Goal: Information Seeking & Learning: Understand process/instructions

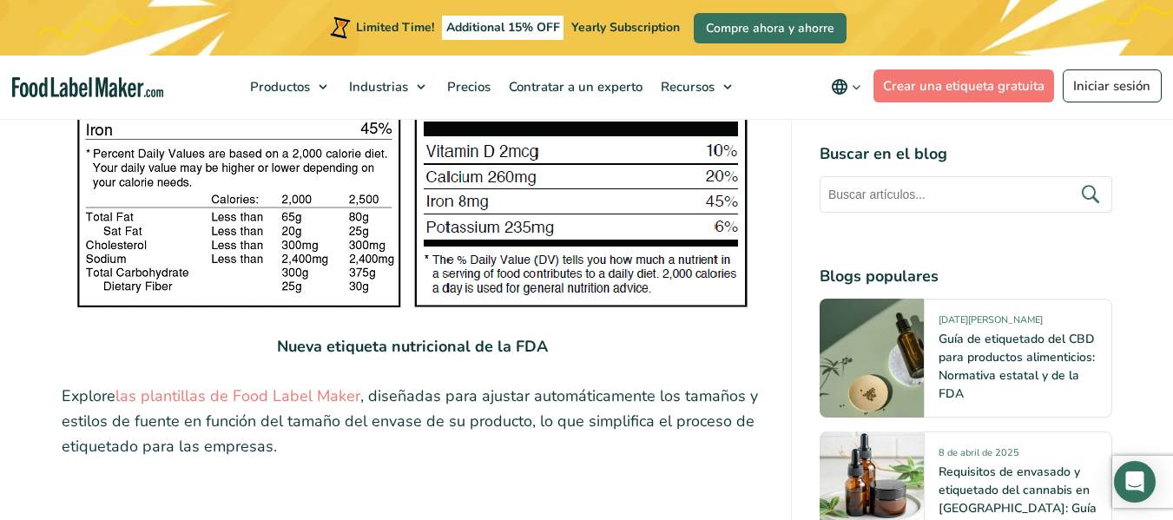
scroll to position [3212, 0]
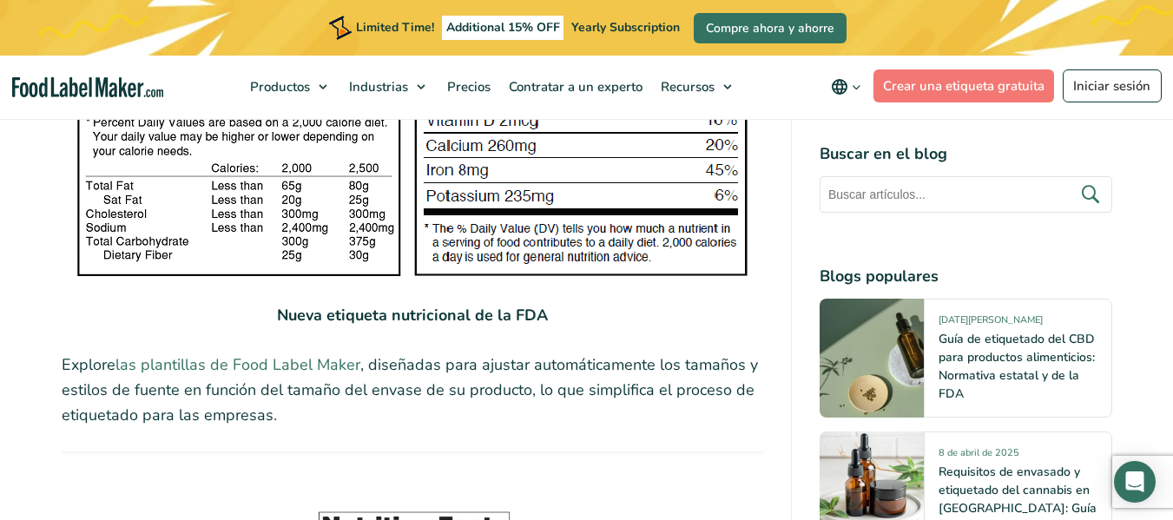
click at [254, 354] on link "las plantillas de Food Label Maker" at bounding box center [237, 364] width 245 height 21
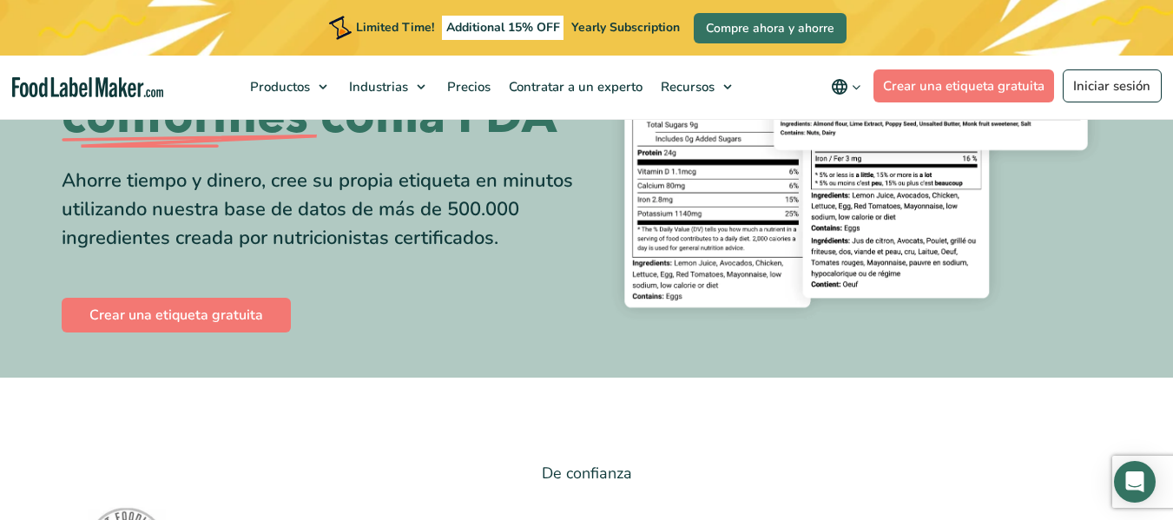
scroll to position [260, 0]
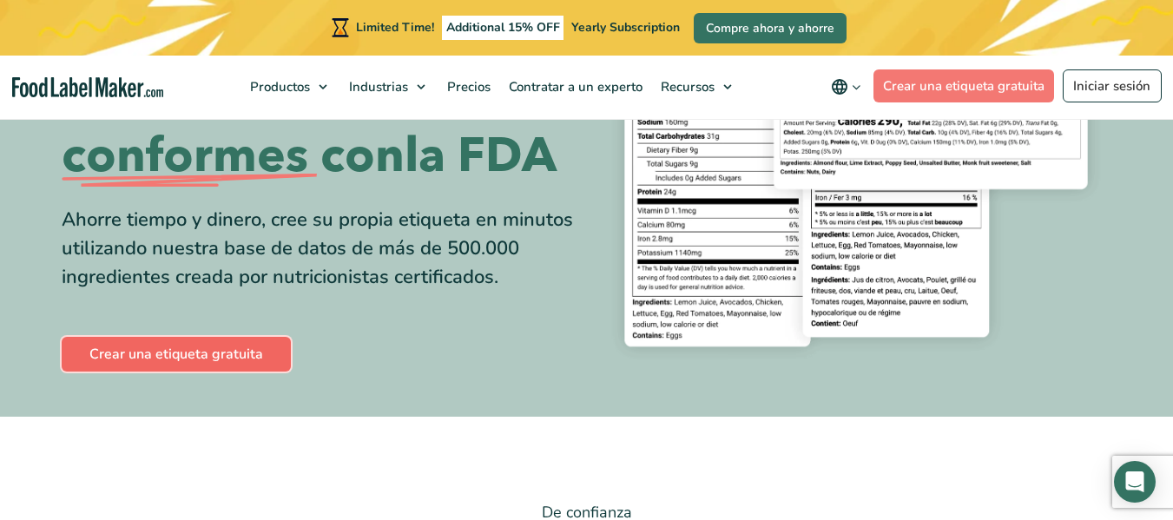
click at [240, 362] on link "Crear una etiqueta gratuita" at bounding box center [176, 354] width 229 height 35
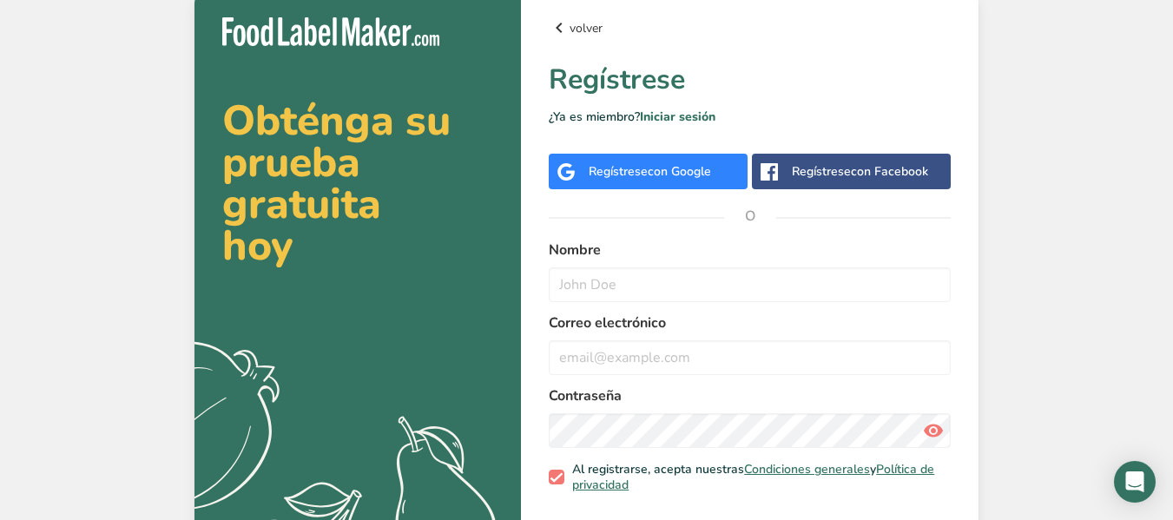
click at [570, 24] on link "volver" at bounding box center [750, 27] width 402 height 21
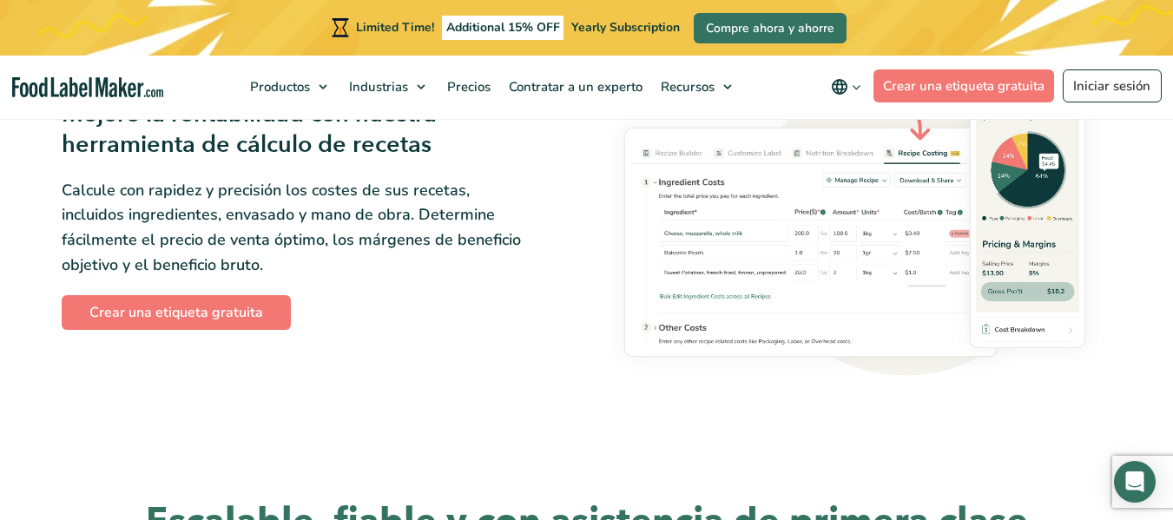
scroll to position [2952, 0]
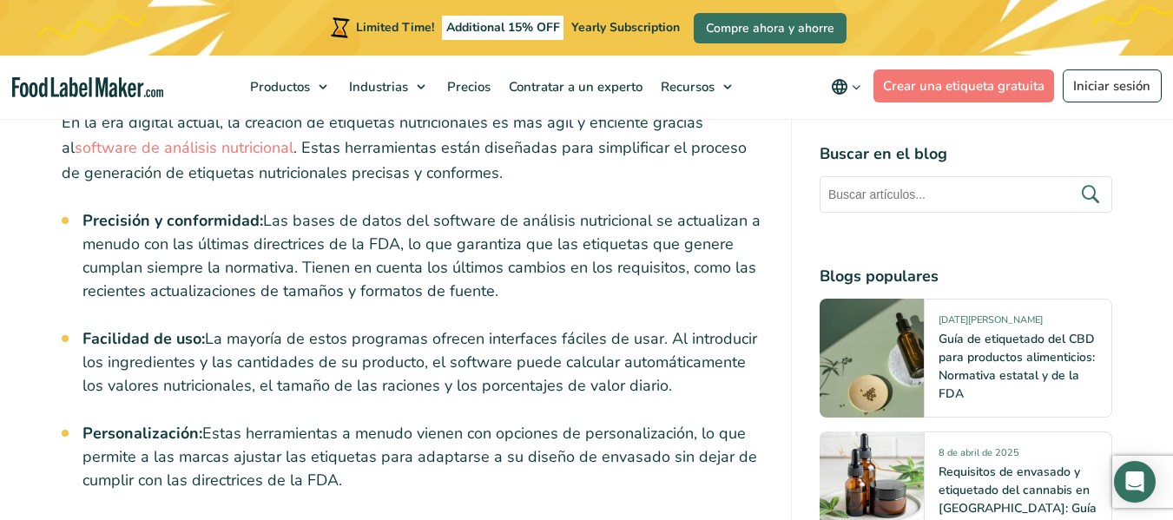
scroll to position [7119, 0]
